Goal: Complete application form: Complete application form

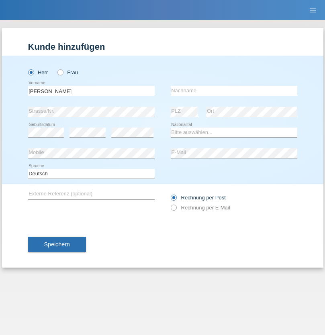
type input "[PERSON_NAME]"
click at [234, 91] on input "text" at bounding box center [234, 91] width 126 height 10
type input "[PERSON_NAME]"
select select "CH"
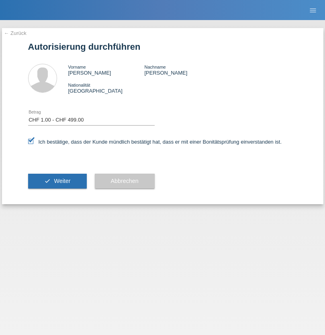
select select "1"
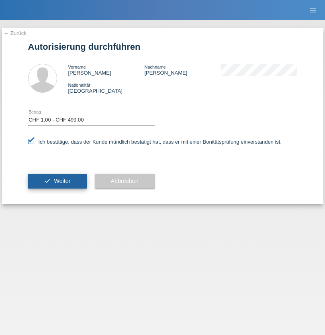
click at [57, 181] on span "Weiter" at bounding box center [62, 181] width 16 height 6
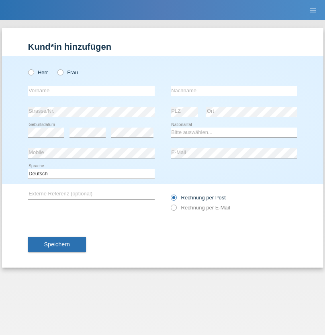
radio input "true"
click at [91, 91] on input "text" at bounding box center [91, 91] width 126 height 10
type input "Savel"
click at [234, 91] on input "text" at bounding box center [234, 91] width 126 height 10
type input "Fick"
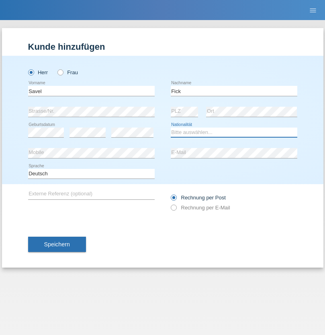
select select "RO"
select select "C"
select select "01"
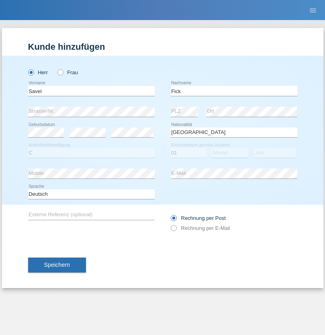
select select "05"
select select "2021"
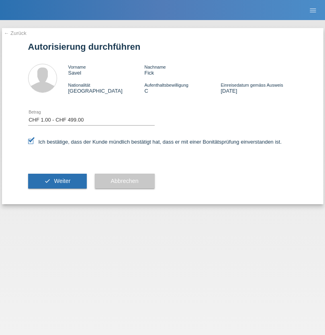
select select "1"
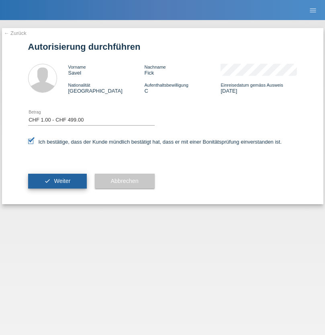
click at [57, 181] on span "Weiter" at bounding box center [62, 181] width 16 height 6
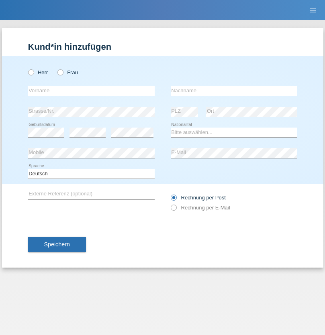
radio input "true"
click at [91, 91] on input "text" at bounding box center [91, 91] width 126 height 10
type input "Bianca emanuela"
click at [234, 91] on input "text" at bounding box center [234, 91] width 126 height 10
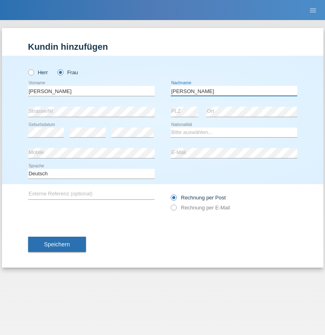
type input "Cheregi"
select select "RO"
select select "C"
select select "01"
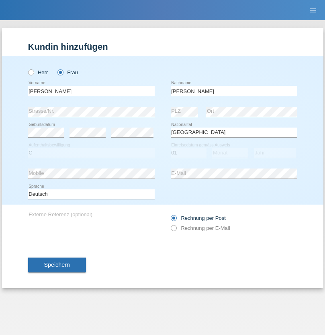
select select "08"
select select "2021"
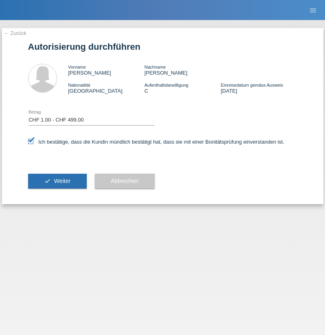
select select "1"
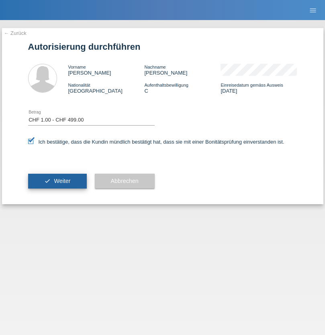
click at [57, 181] on span "Weiter" at bounding box center [62, 181] width 16 height 6
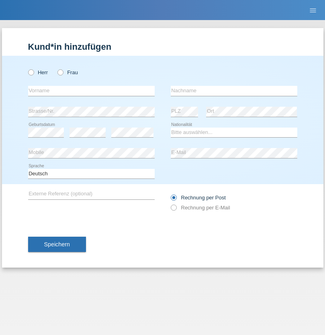
radio input "true"
click at [91, 91] on input "text" at bounding box center [91, 91] width 126 height 10
type input "Nathan"
click at [234, 91] on input "text" at bounding box center [234, 91] width 126 height 10
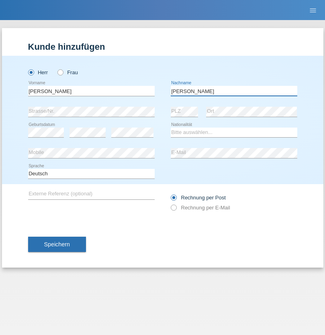
type input "Imbriani"
select select "CH"
